Goal: Task Accomplishment & Management: Use online tool/utility

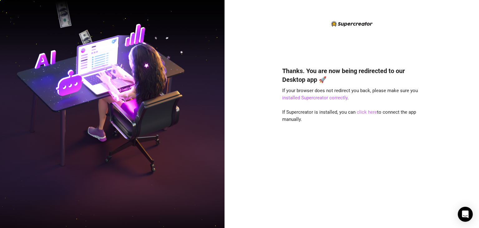
click at [363, 112] on link "click here" at bounding box center [367, 112] width 20 height 6
click at [364, 113] on link "click here" at bounding box center [367, 112] width 20 height 6
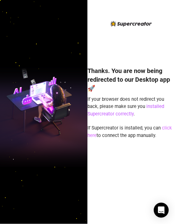
click at [166, 127] on link "click here" at bounding box center [130, 131] width 84 height 13
click at [161, 127] on link "click here" at bounding box center [130, 131] width 84 height 13
click at [164, 129] on link "click here" at bounding box center [130, 131] width 84 height 13
click at [163, 129] on link "click here" at bounding box center [130, 131] width 84 height 13
click at [161, 127] on link "click here" at bounding box center [130, 131] width 84 height 13
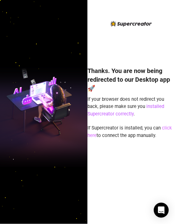
click at [166, 128] on link "click here" at bounding box center [130, 131] width 84 height 13
click at [154, 108] on link "installed Supercreator correctly" at bounding box center [126, 109] width 77 height 13
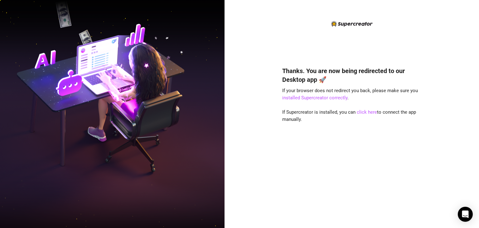
drag, startPoint x: 471, startPoint y: 0, endPoint x: 365, endPoint y: 103, distance: 147.3
click at [175, 130] on div "Thanks. You are now being redirected to our Desktop app 🚀 If your browser does …" at bounding box center [351, 138] width 139 height 160
click at [175, 114] on link "click here" at bounding box center [367, 112] width 20 height 6
click at [175, 111] on link "click here" at bounding box center [367, 112] width 20 height 6
click at [367, 113] on link "click here" at bounding box center [367, 112] width 20 height 6
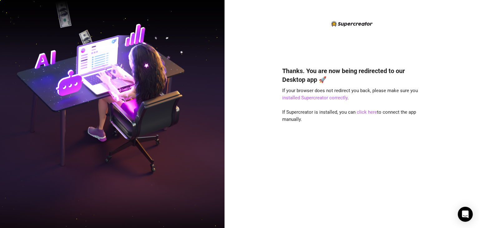
click at [146, 46] on img at bounding box center [112, 113] width 224 height 281
